Goal: Transaction & Acquisition: Book appointment/travel/reservation

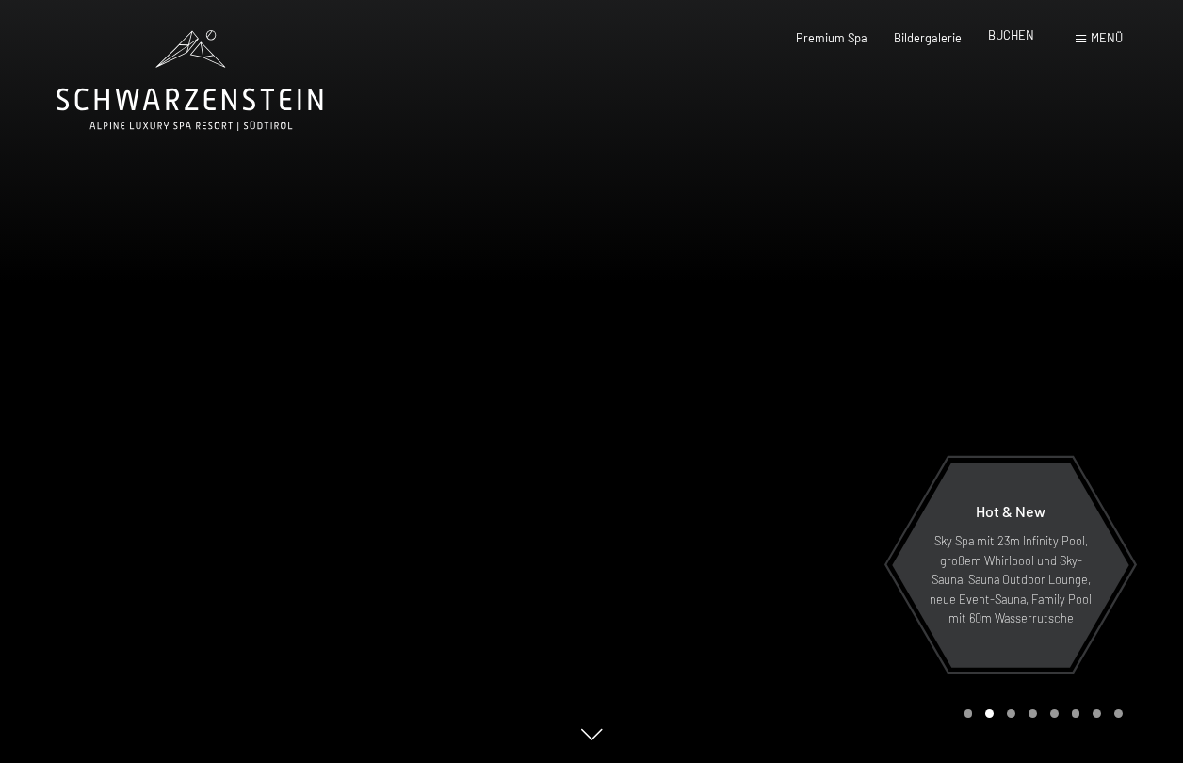
click at [1011, 36] on span "BUCHEN" at bounding box center [1011, 34] width 46 height 15
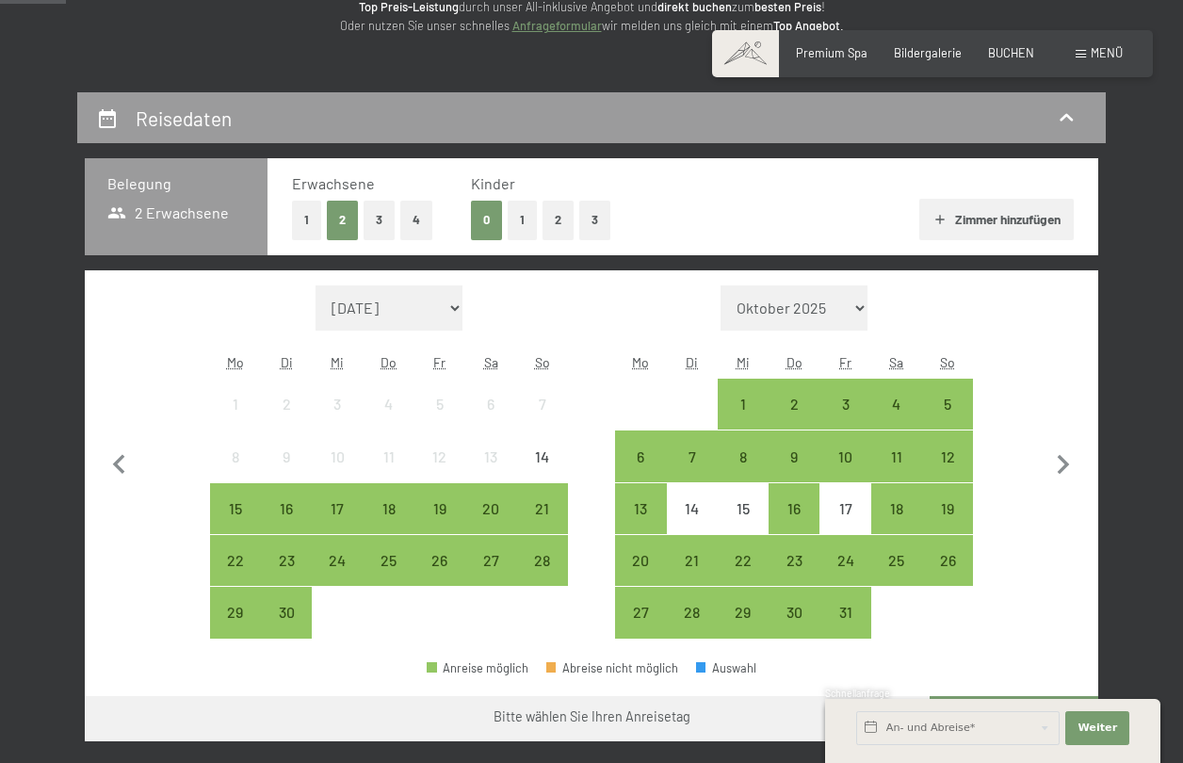
scroll to position [377, 0]
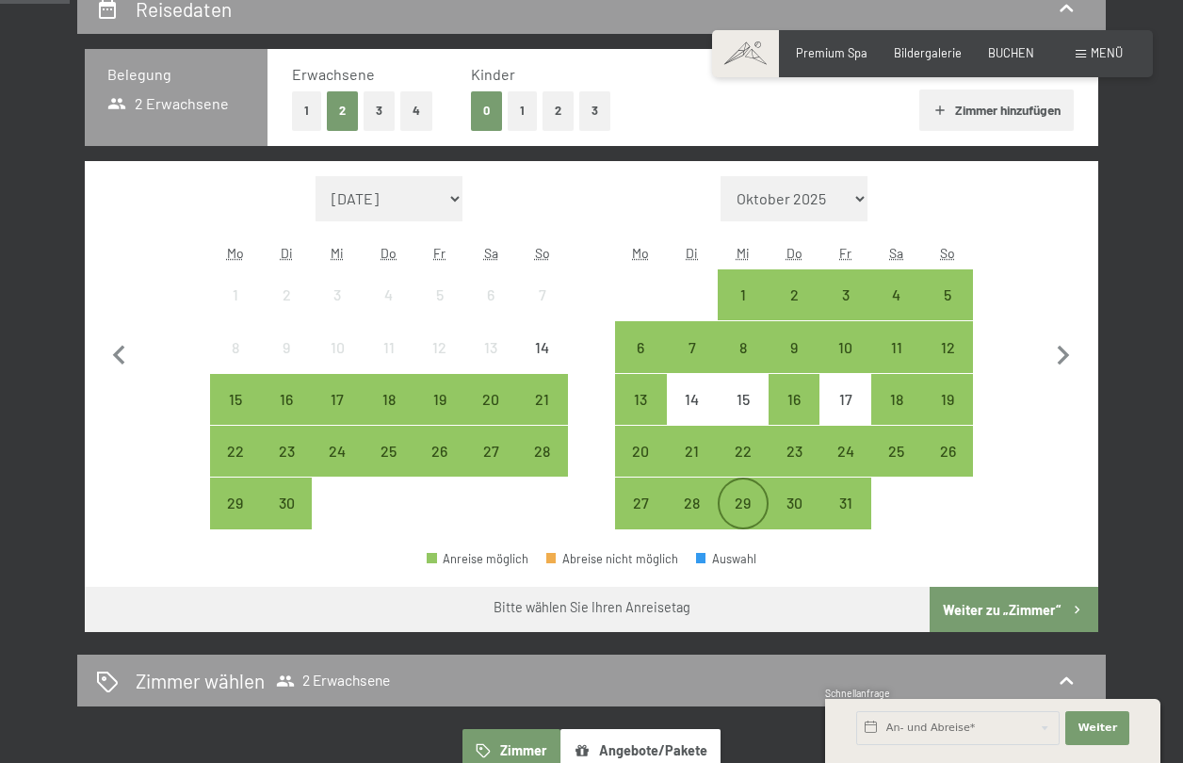
click at [742, 499] on div "29" at bounding box center [743, 519] width 47 height 47
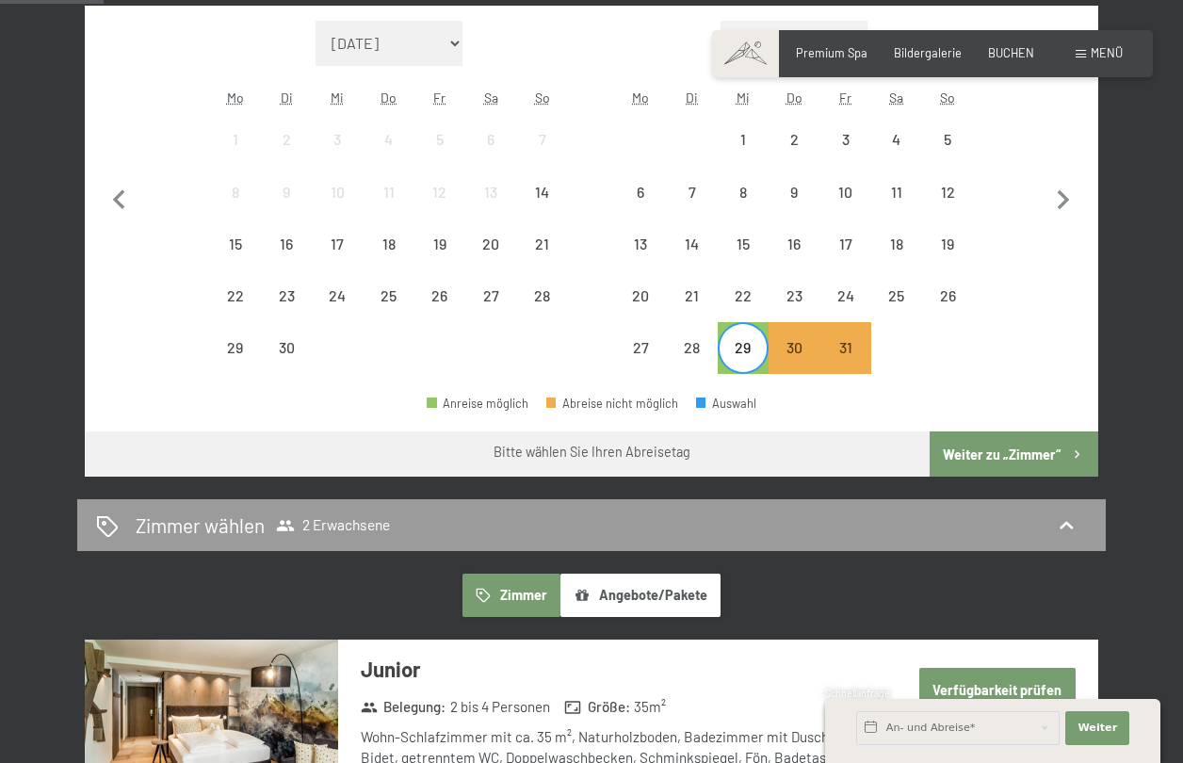
scroll to position [565, 0]
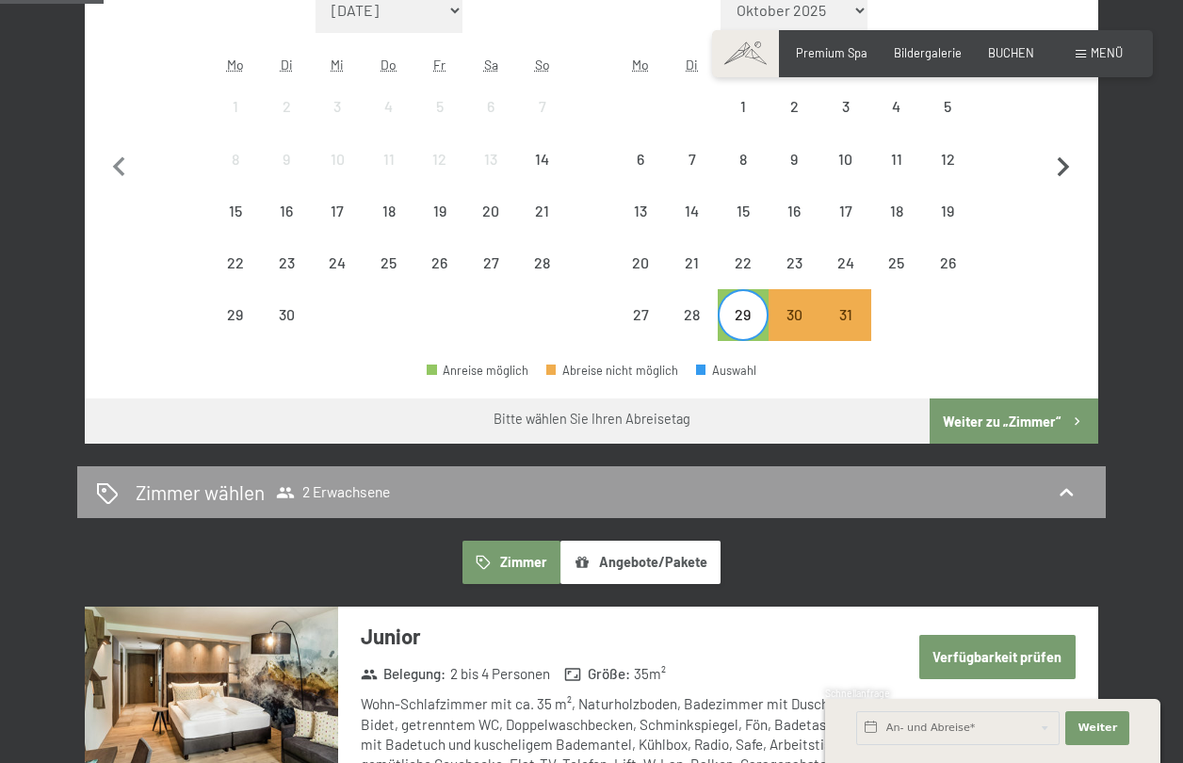
click at [1066, 168] on icon "button" at bounding box center [1064, 167] width 12 height 20
select select "2025-10-01"
select select "2025-11-01"
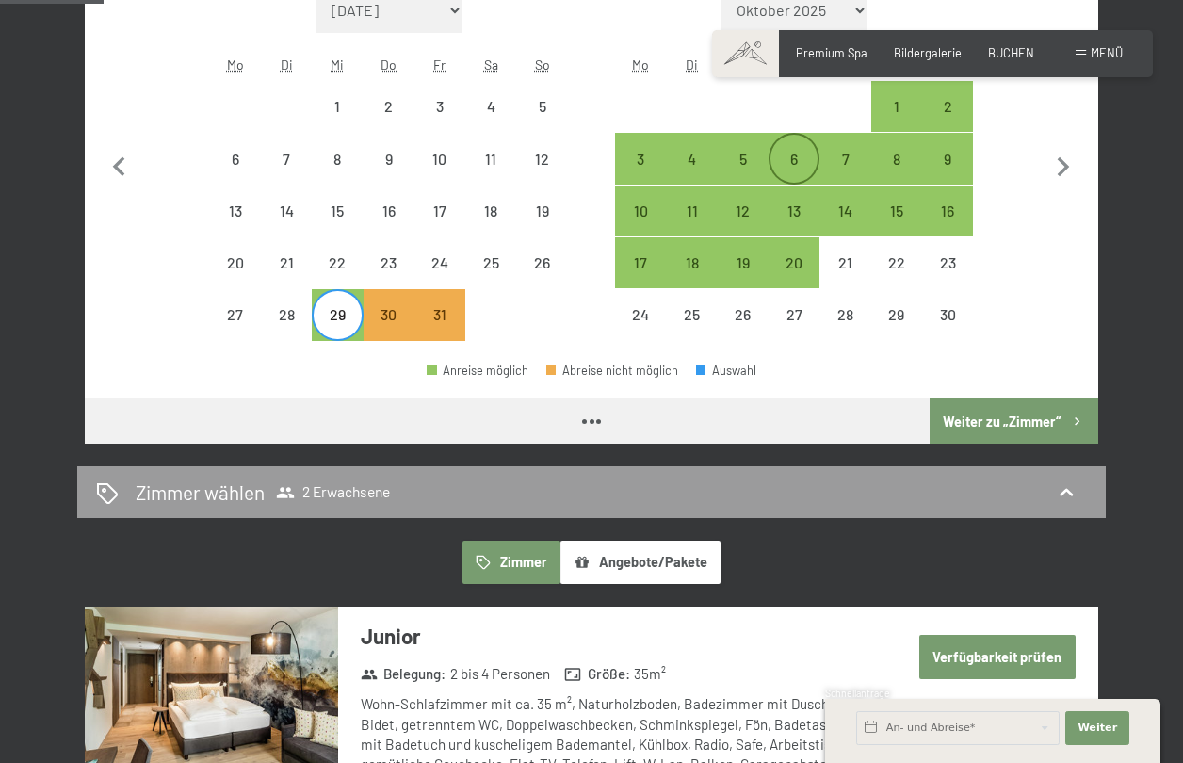
select select "2025-10-01"
select select "2025-11-01"
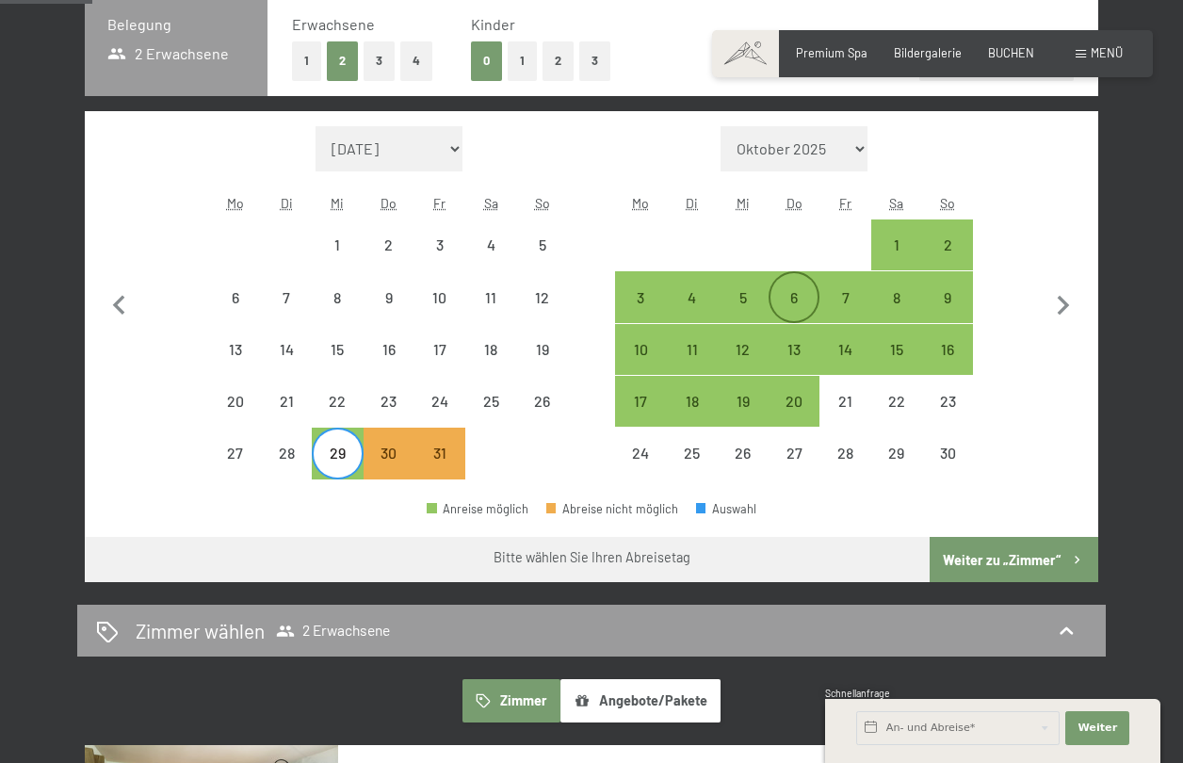
scroll to position [377, 0]
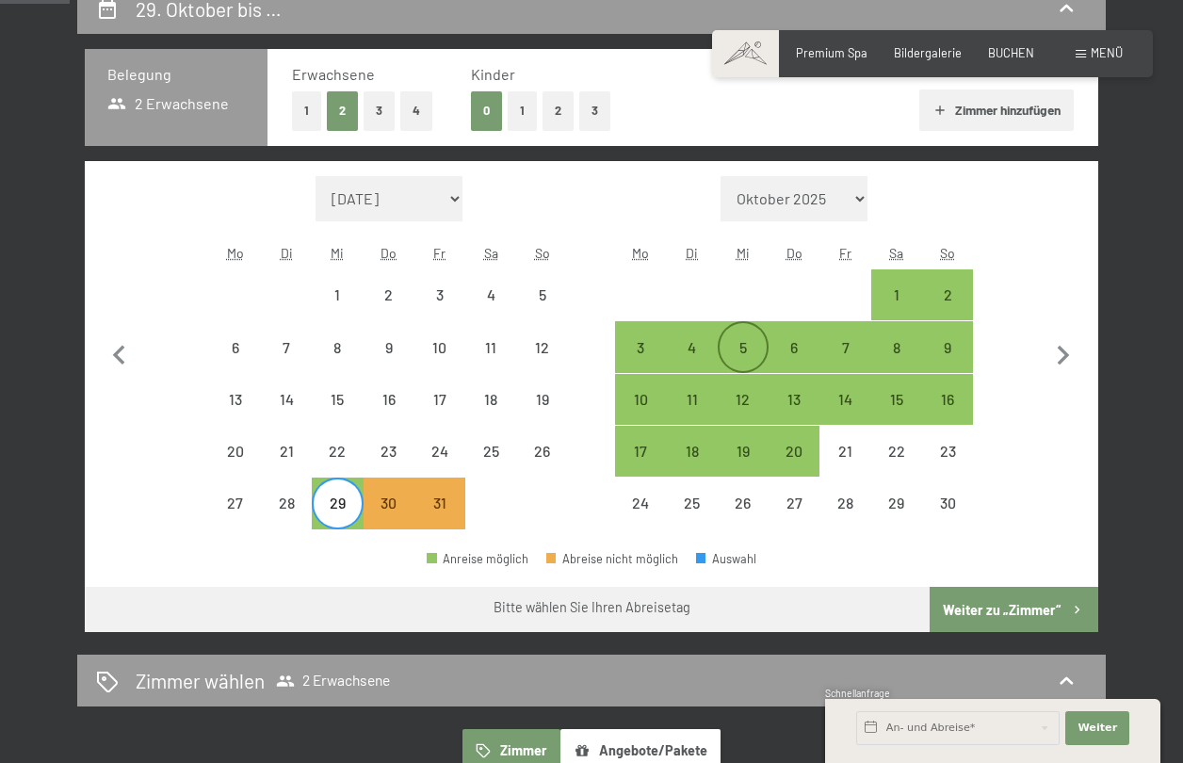
click at [752, 349] on div "5" at bounding box center [743, 363] width 47 height 47
select select "2025-10-01"
select select "2025-11-01"
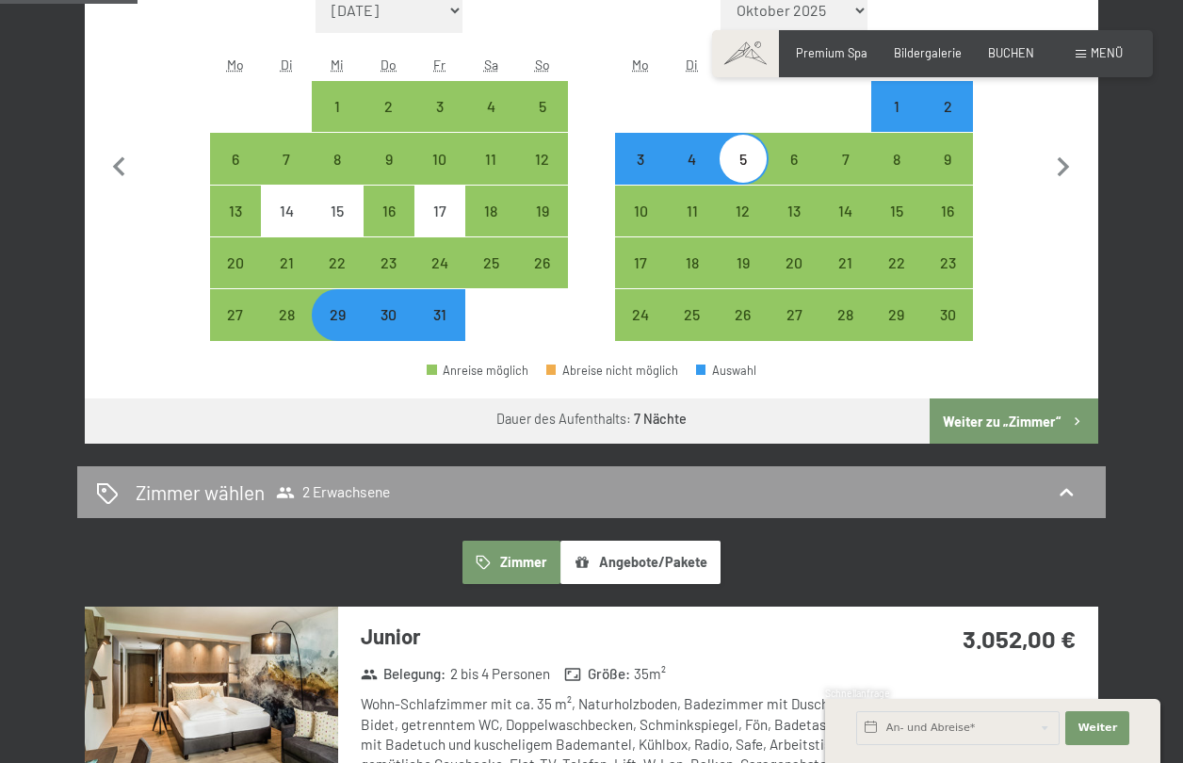
scroll to position [471, 0]
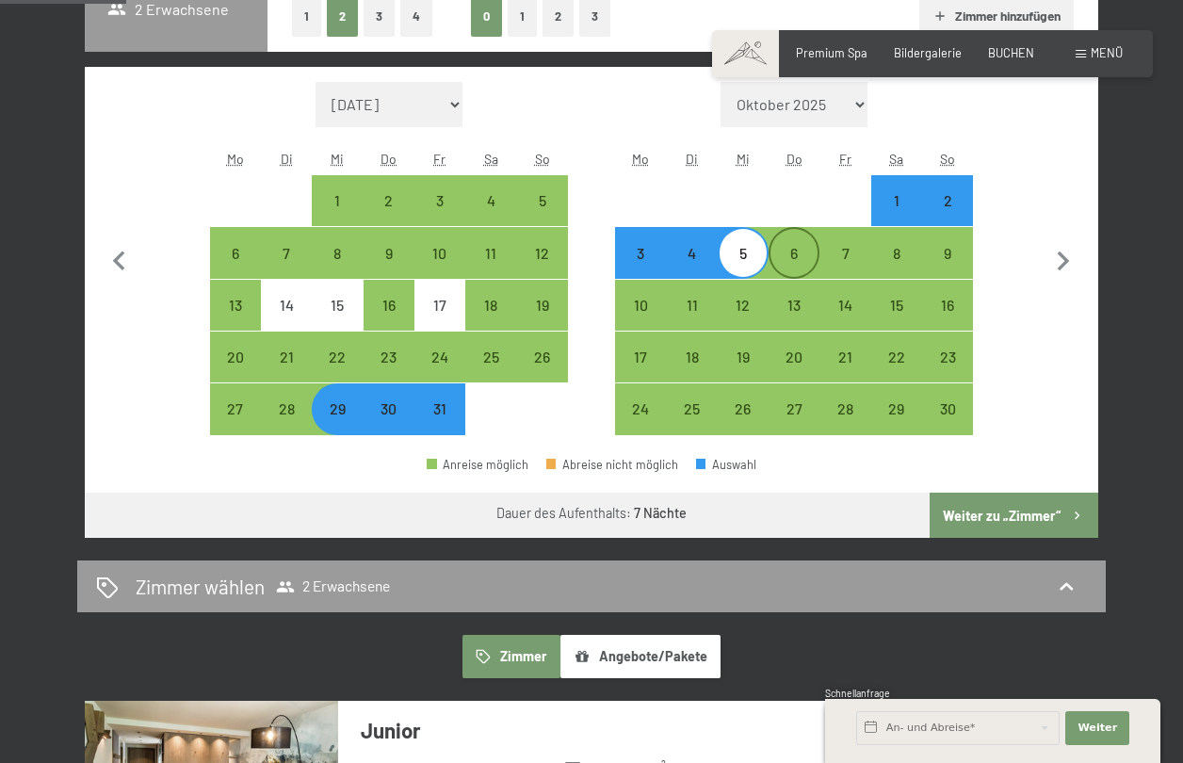
click at [791, 254] on div "6" at bounding box center [794, 269] width 47 height 47
select select "2025-10-01"
select select "2025-11-01"
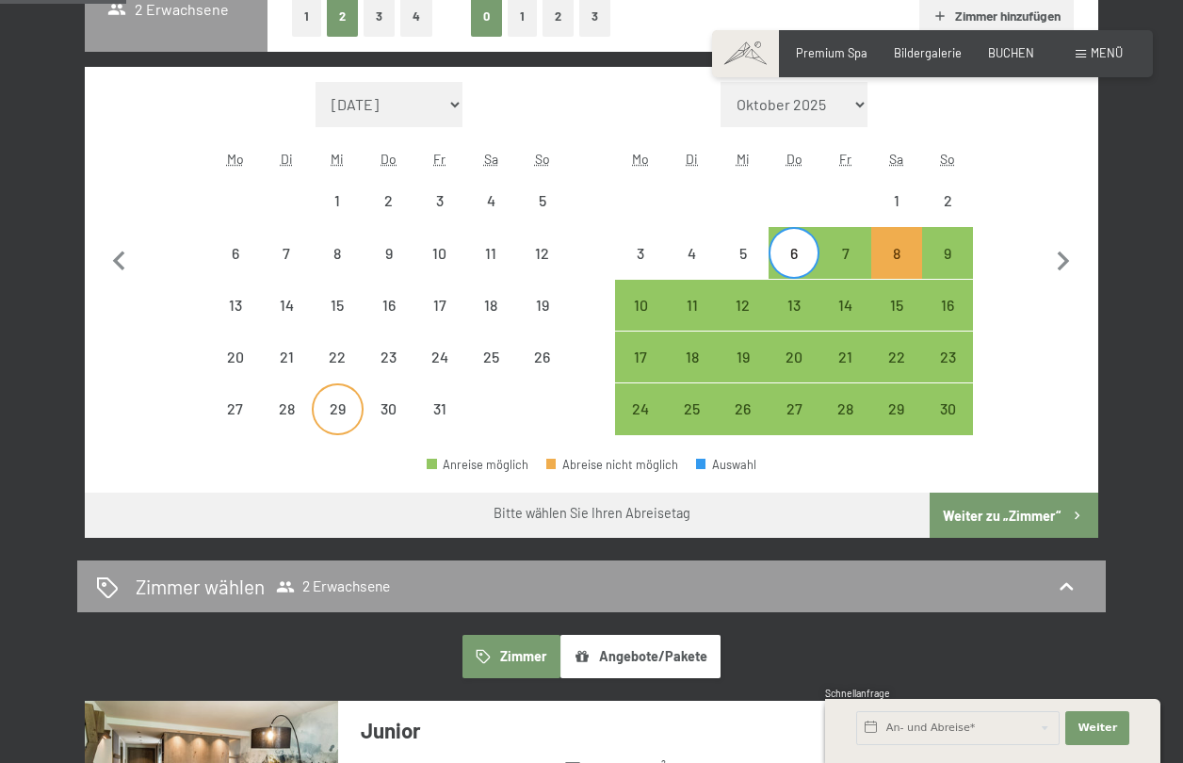
click at [338, 409] on div "29" at bounding box center [337, 424] width 47 height 47
select select "2025-10-01"
select select "2025-11-01"
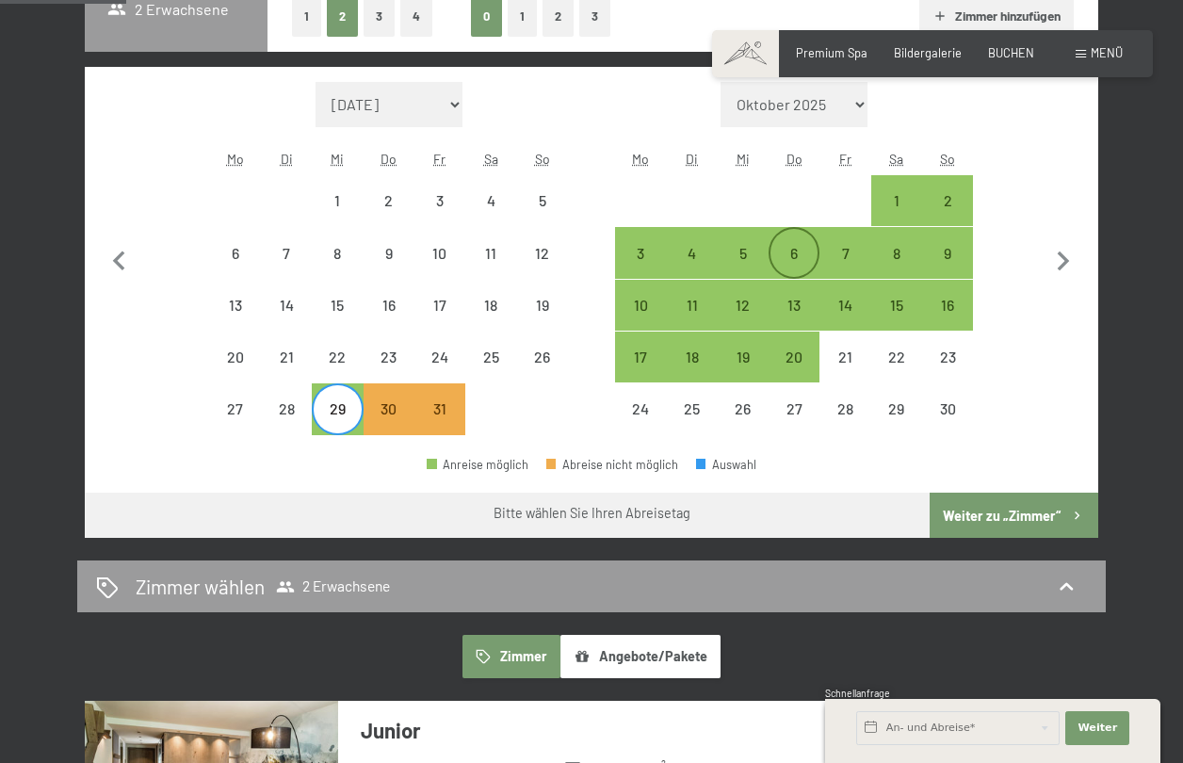
click at [800, 248] on div "6" at bounding box center [794, 269] width 47 height 47
select select "2025-10-01"
select select "2025-11-01"
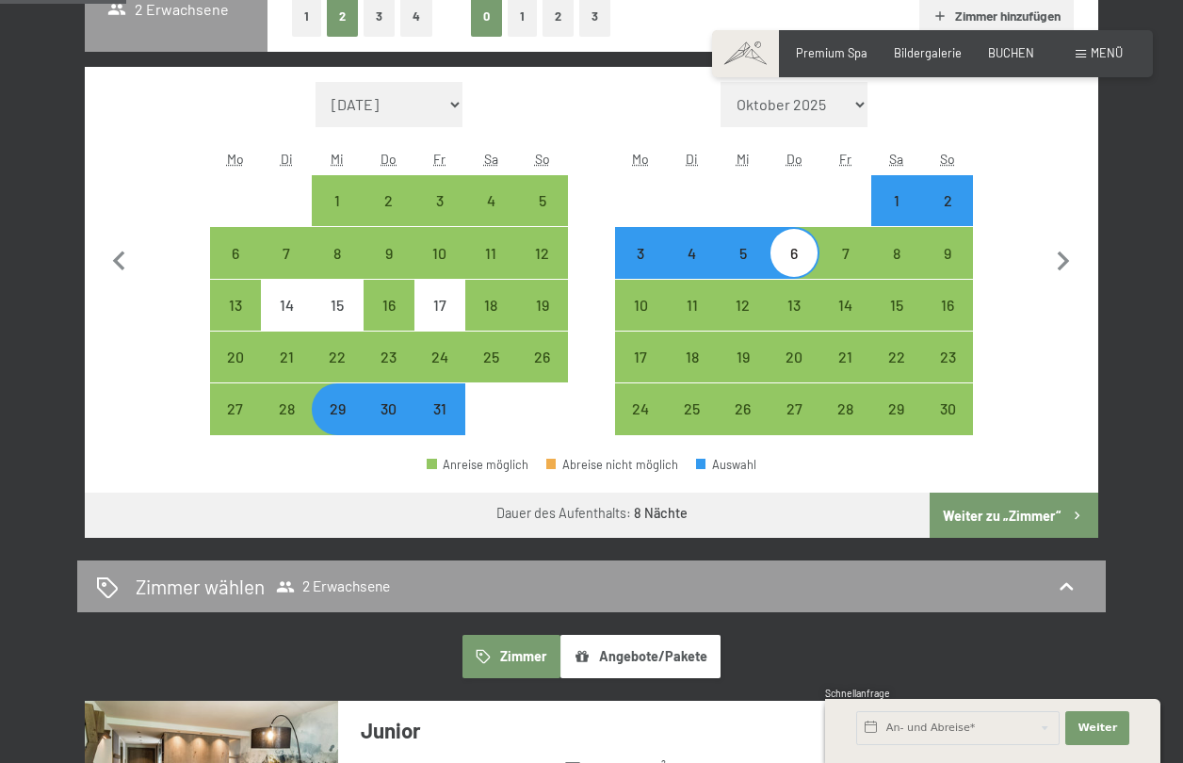
click at [744, 258] on div "5" at bounding box center [743, 269] width 47 height 47
select select "2025-10-01"
select select "2025-11-01"
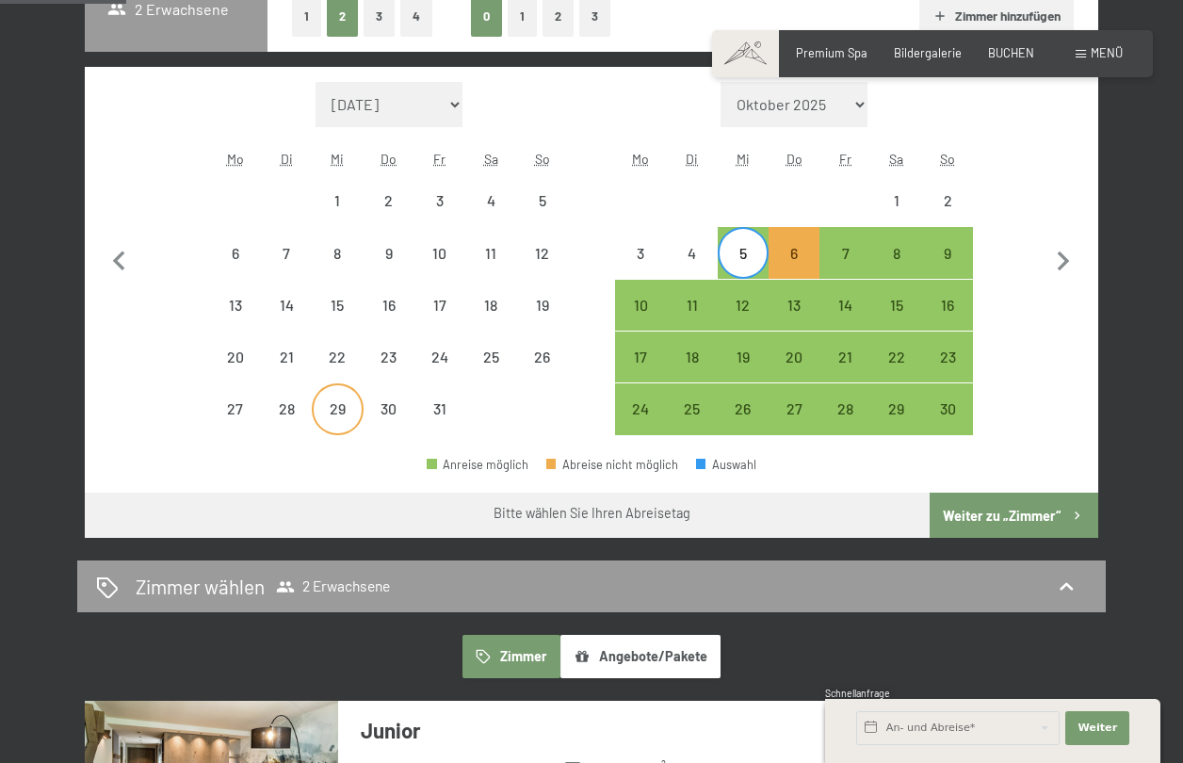
click at [346, 409] on div "29" at bounding box center [337, 424] width 47 height 47
select select "2025-10-01"
select select "2025-11-01"
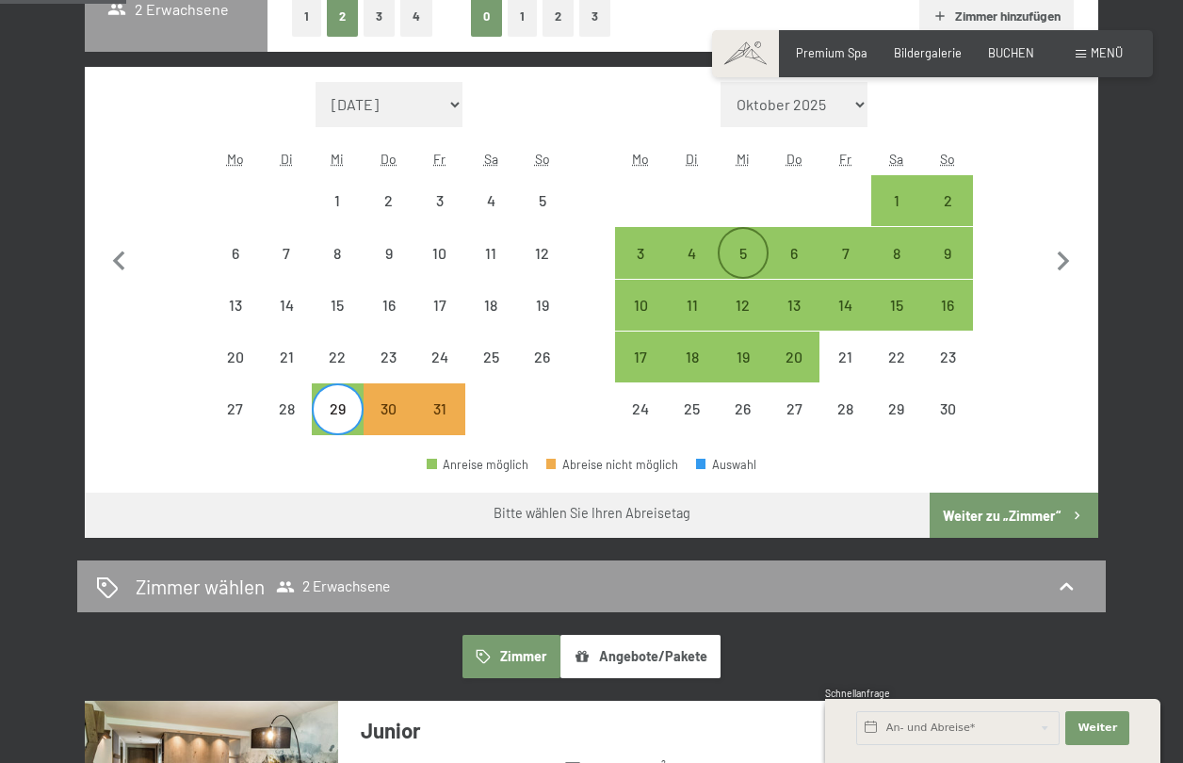
click at [748, 257] on div "5" at bounding box center [743, 269] width 47 height 47
select select "2025-10-01"
select select "2025-11-01"
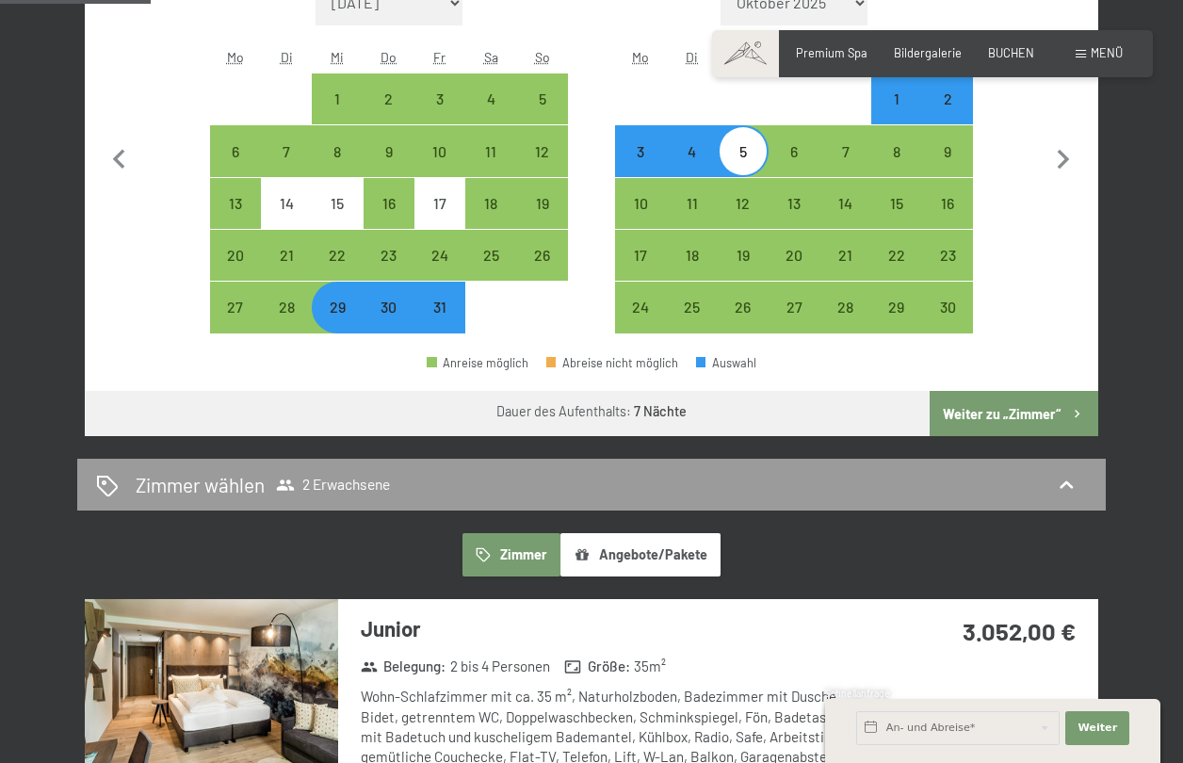
scroll to position [565, 0]
